Goal: Use online tool/utility: Use online tool/utility

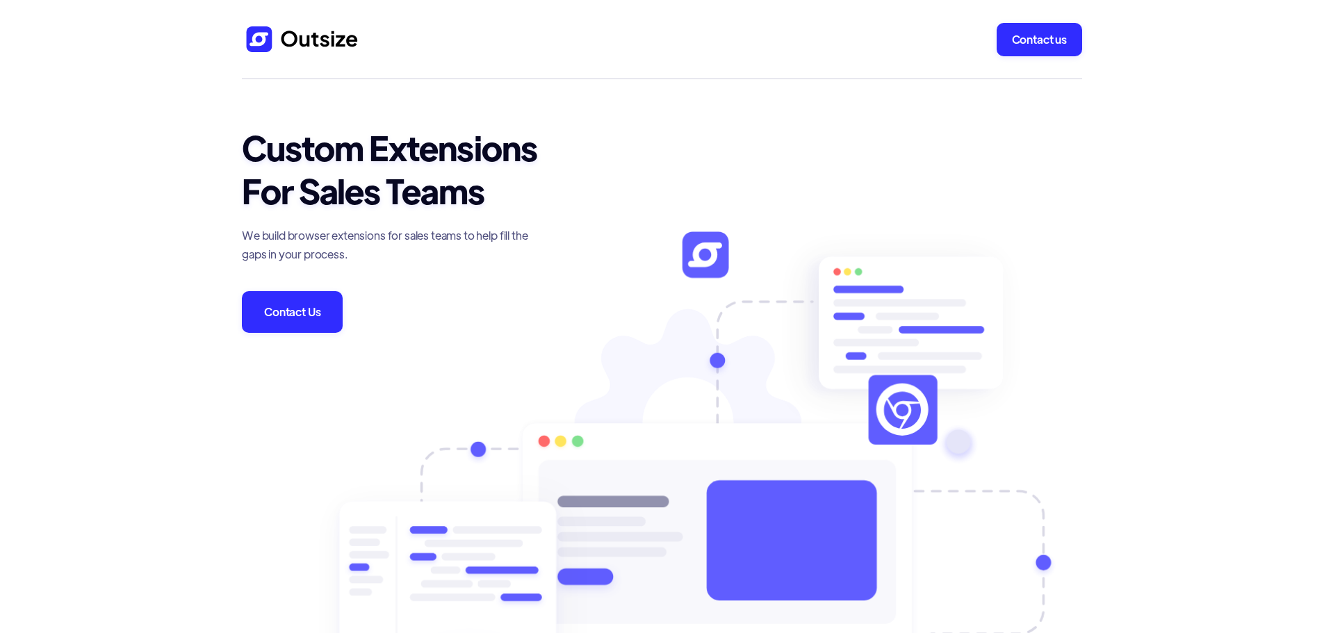
click at [556, 149] on h1 "Custom Extensions For Sales Teams" at bounding box center [409, 169] width 334 height 86
